Goal: Task Accomplishment & Management: Use online tool/utility

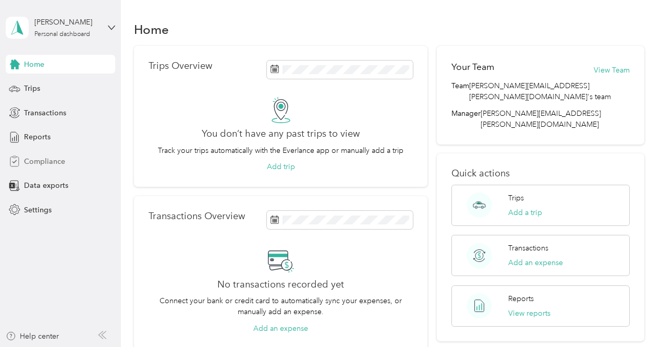
click at [51, 162] on span "Compliance" at bounding box center [44, 161] width 41 height 11
